Goal: Transaction & Acquisition: Download file/media

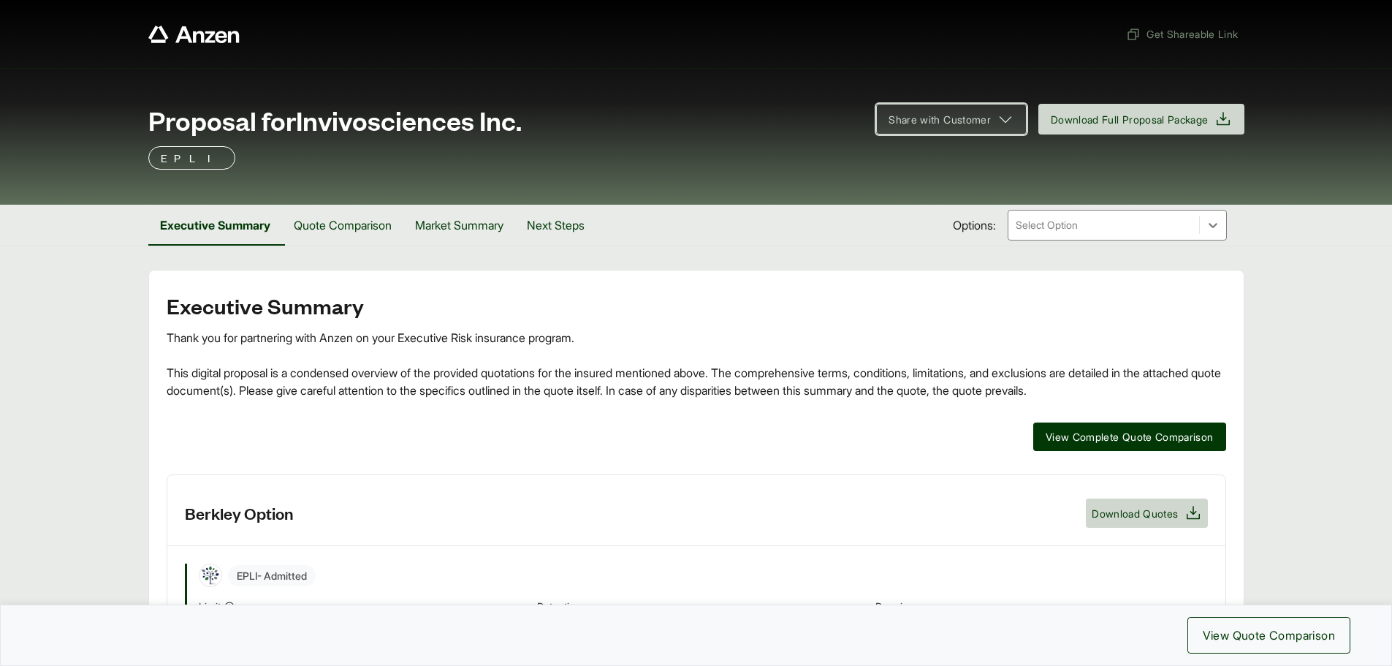
click at [997, 118] on icon at bounding box center [1006, 119] width 18 height 18
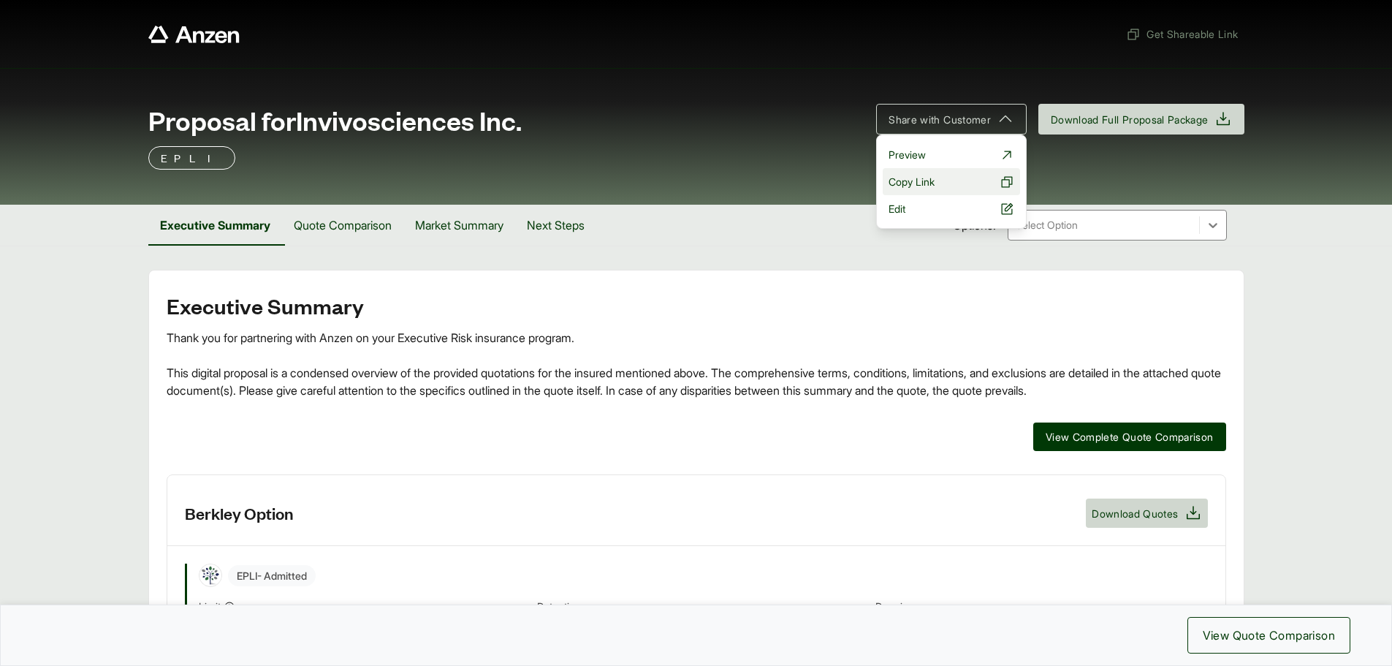
click at [1002, 180] on icon at bounding box center [1007, 181] width 11 height 11
drag, startPoint x: 1323, startPoint y: 0, endPoint x: 1340, endPoint y: 145, distance: 145.7
click at [1340, 145] on div "Proposal for Invivosciences Inc. Share with Customer Preview Copy Link Edit Dow…" at bounding box center [696, 136] width 1392 height 137
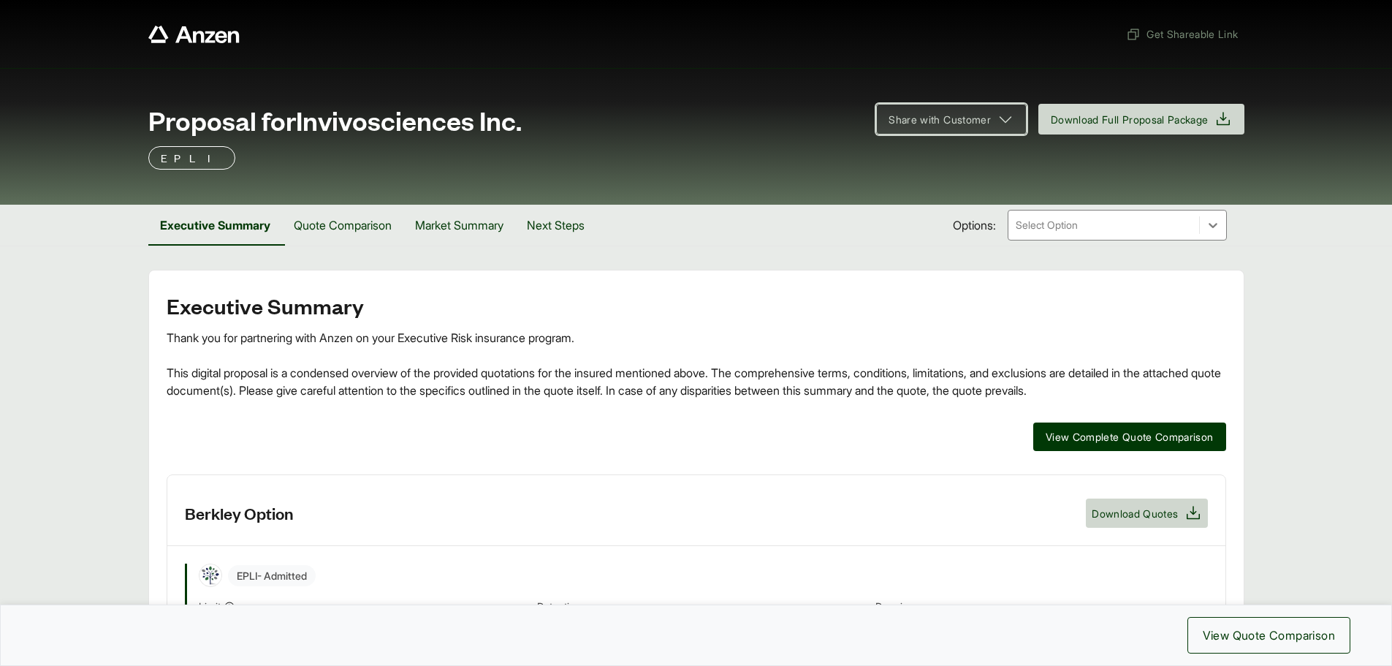
click at [997, 118] on icon at bounding box center [1006, 119] width 18 height 18
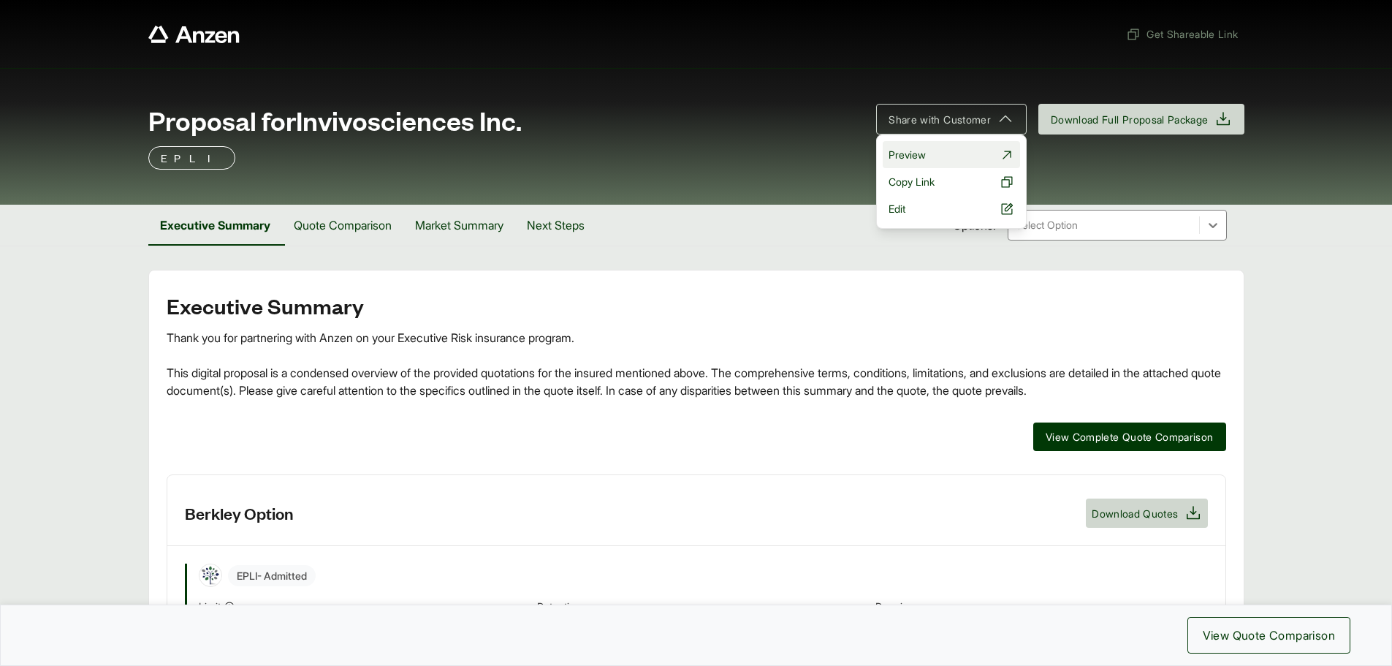
click at [1000, 153] on icon at bounding box center [1007, 155] width 15 height 15
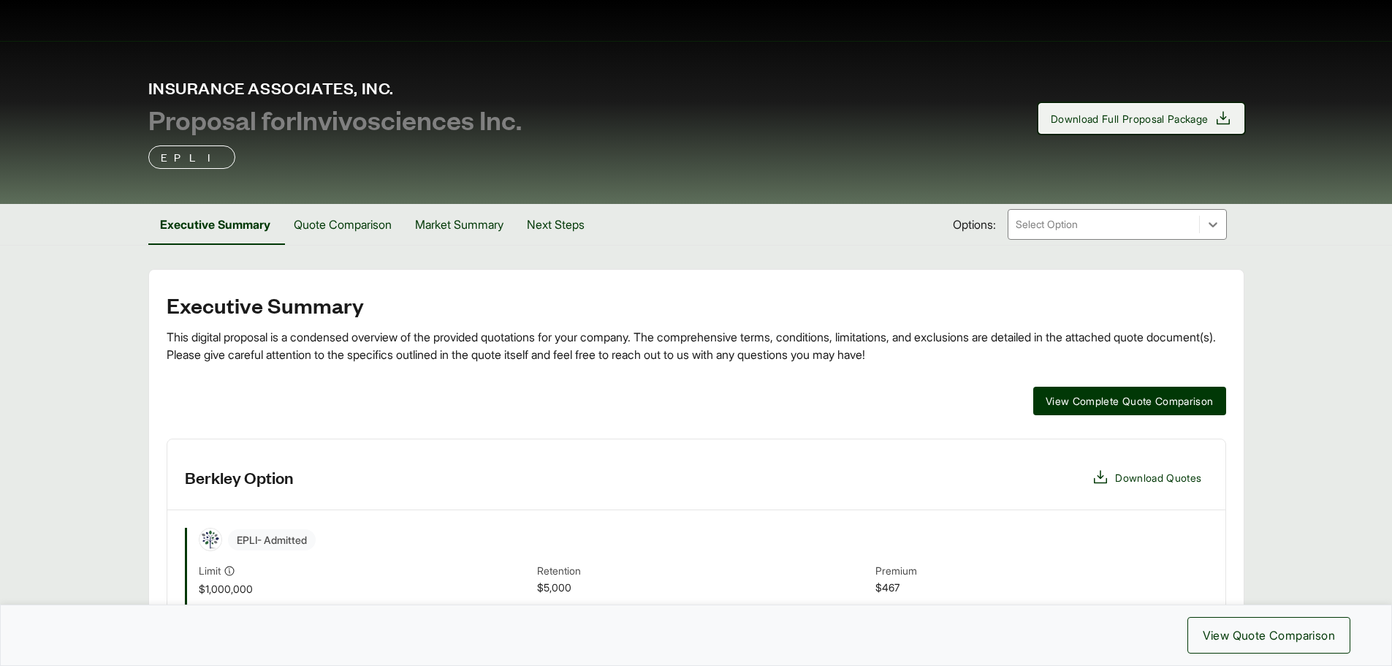
click at [1223, 120] on icon at bounding box center [1223, 117] width 13 height 13
